Goal: Task Accomplishment & Management: Manage account settings

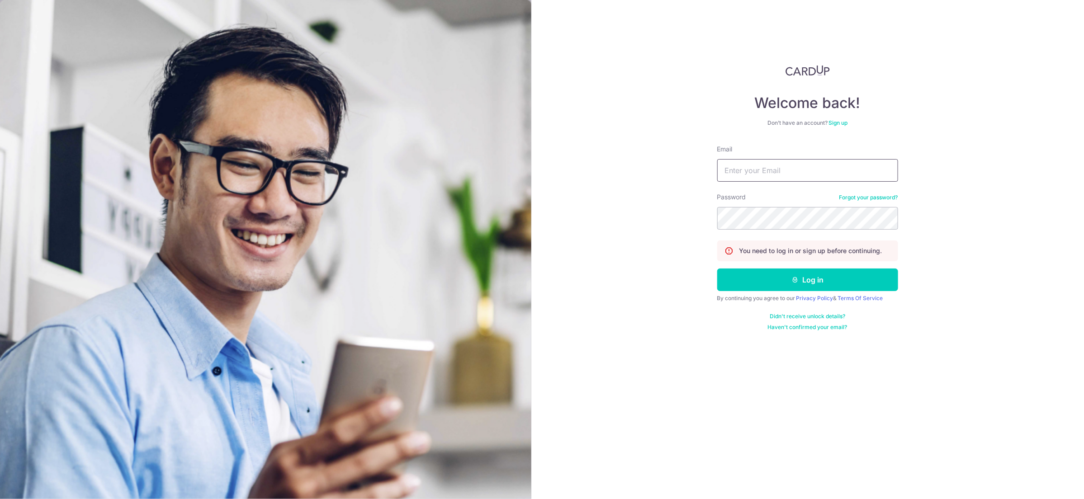
click at [778, 165] on input "Email" at bounding box center [807, 170] width 181 height 23
click at [818, 179] on input "Email" at bounding box center [807, 170] width 181 height 23
type input "[EMAIL_ADDRESS][DOMAIN_NAME]"
click at [762, 275] on button "Log in" at bounding box center [807, 280] width 181 height 23
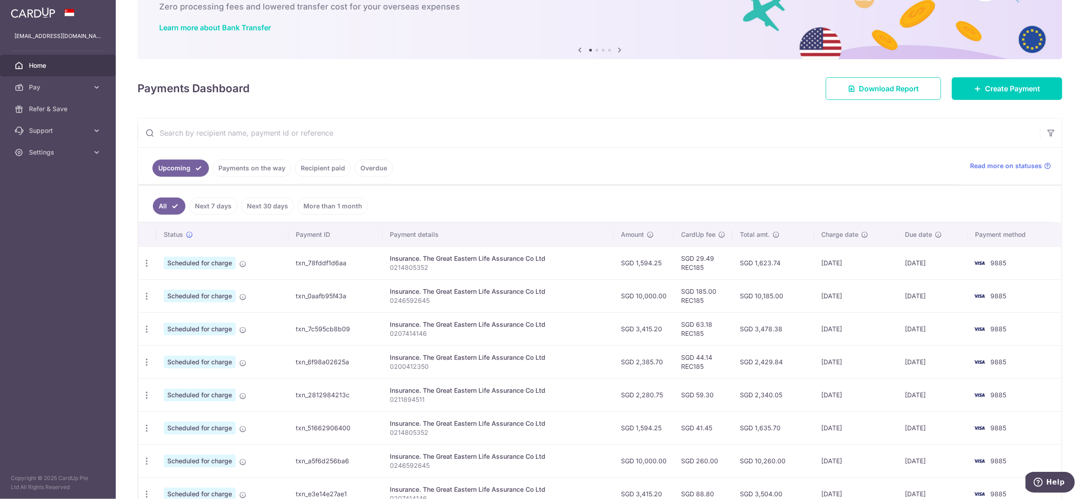
scroll to position [61, 0]
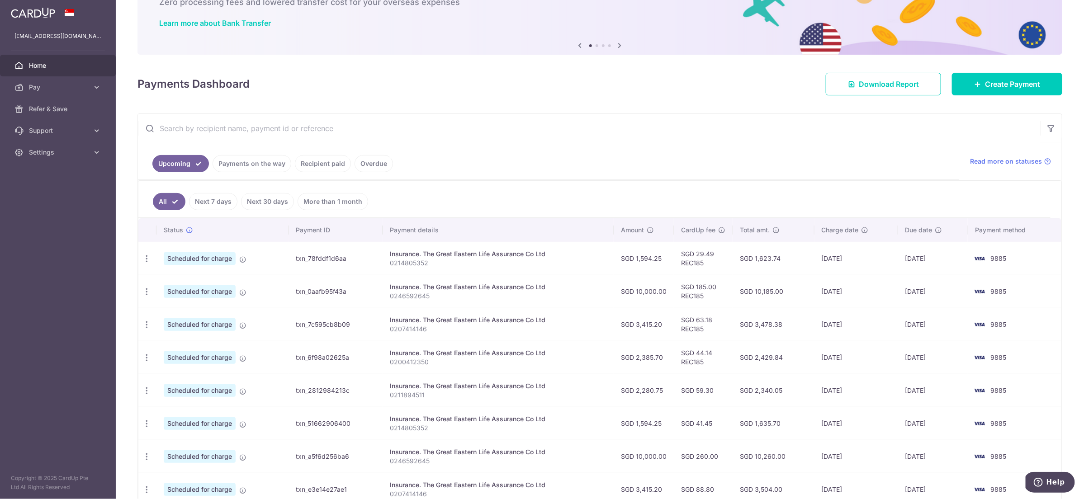
click at [244, 163] on link "Payments on the way" at bounding box center [252, 163] width 79 height 17
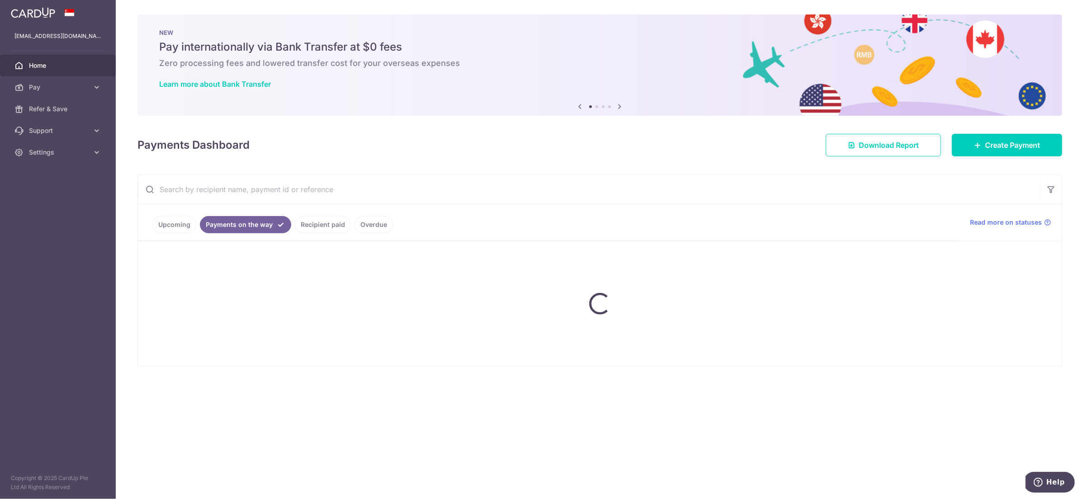
scroll to position [0, 0]
